Goal: Download file/media

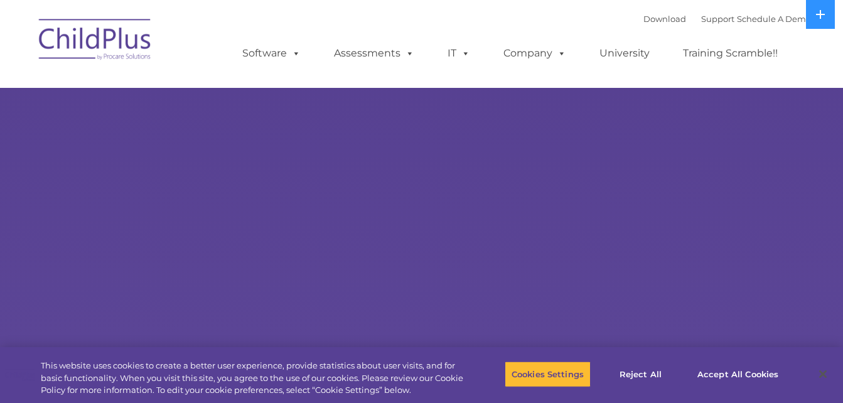
select select "MEDIUM"
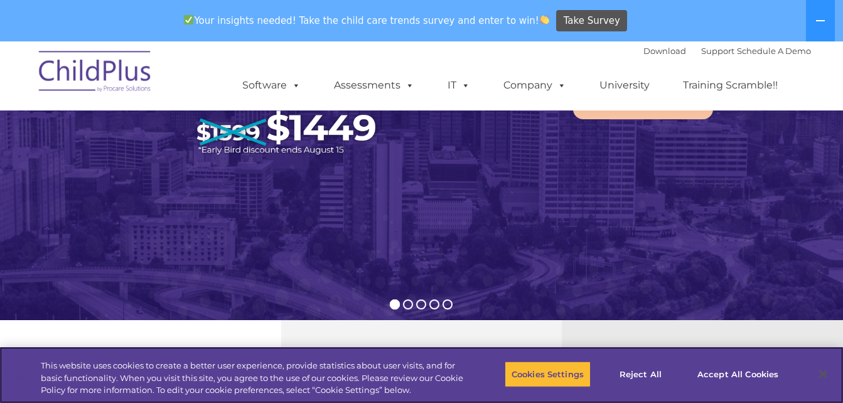
scroll to position [628, 0]
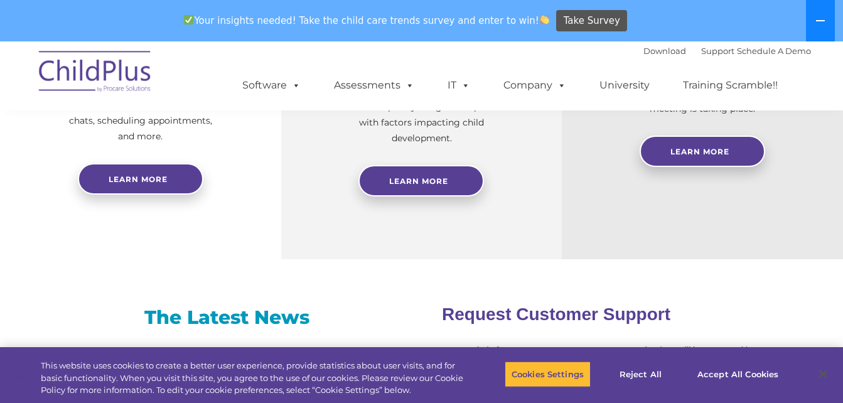
click at [821, 18] on icon at bounding box center [821, 21] width 10 height 10
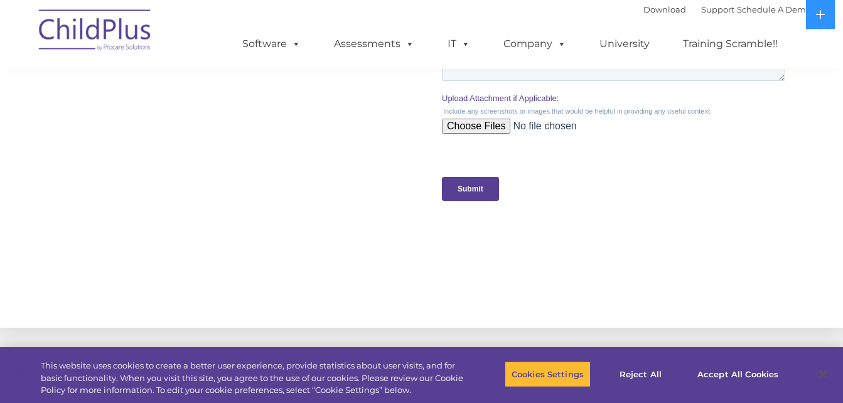
scroll to position [1450, 0]
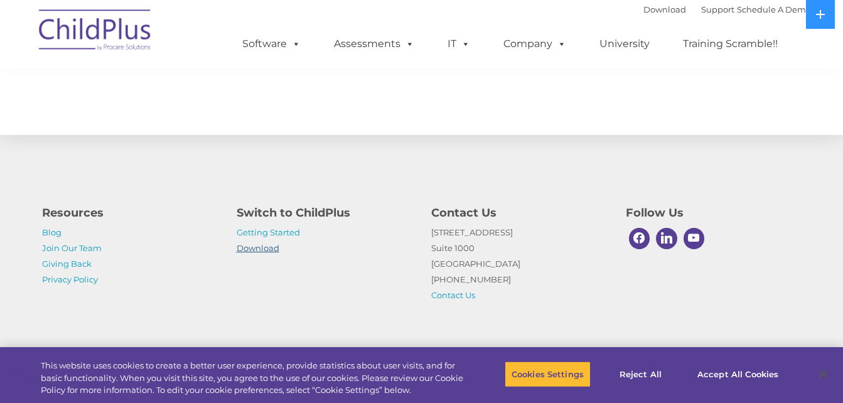
click at [265, 246] on link "Download" at bounding box center [258, 248] width 43 height 10
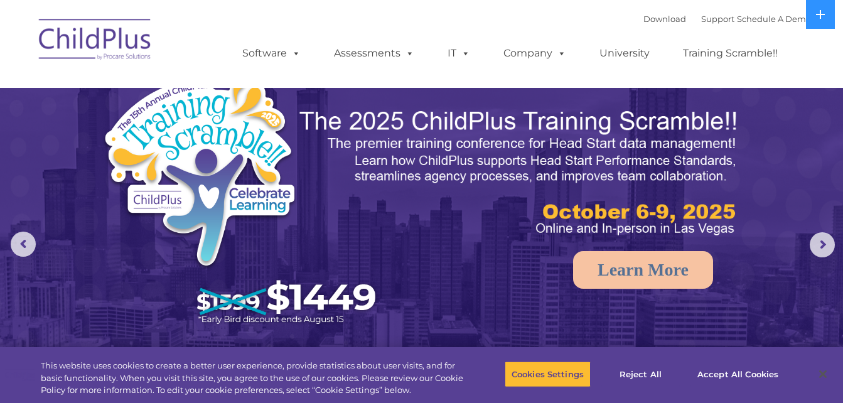
select select "MEDIUM"
